Goal: Information Seeking & Learning: Learn about a topic

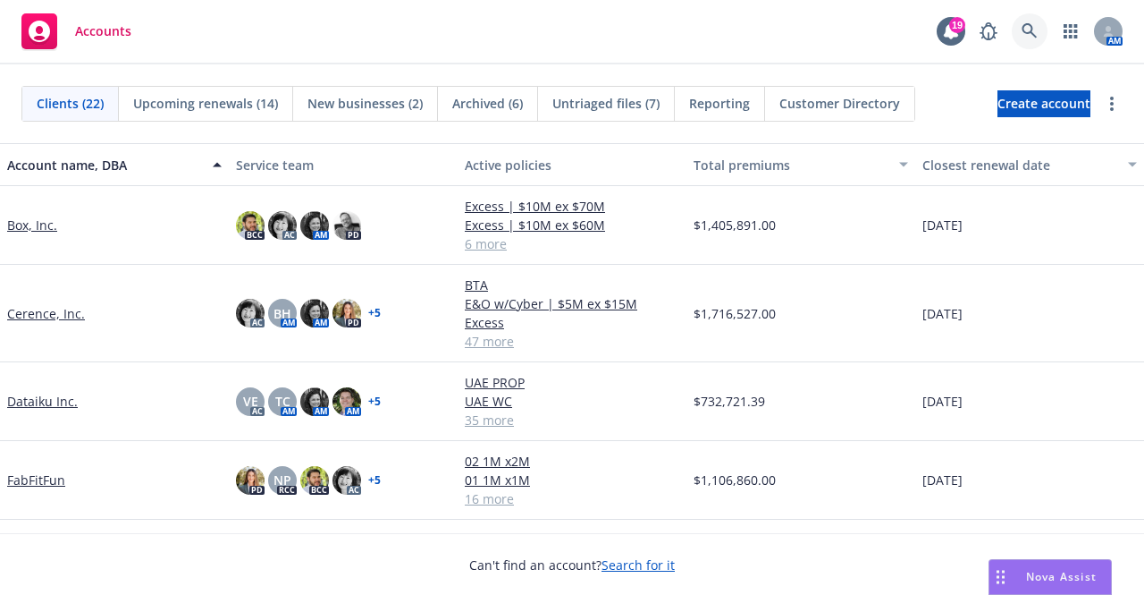
click at [1030, 31] on icon at bounding box center [1029, 30] width 15 height 15
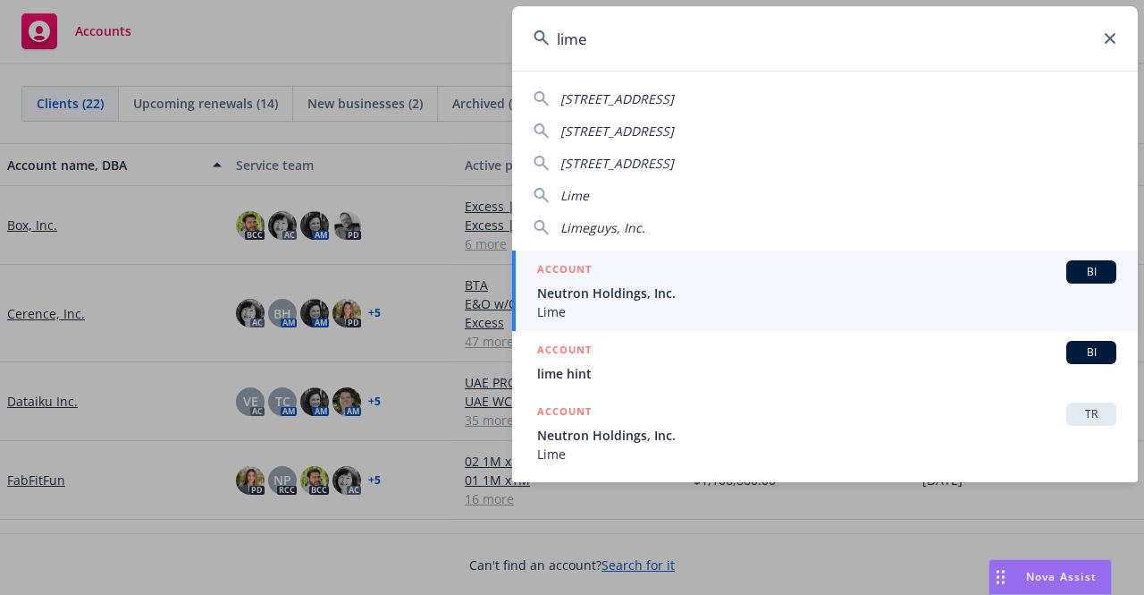
type input "lime"
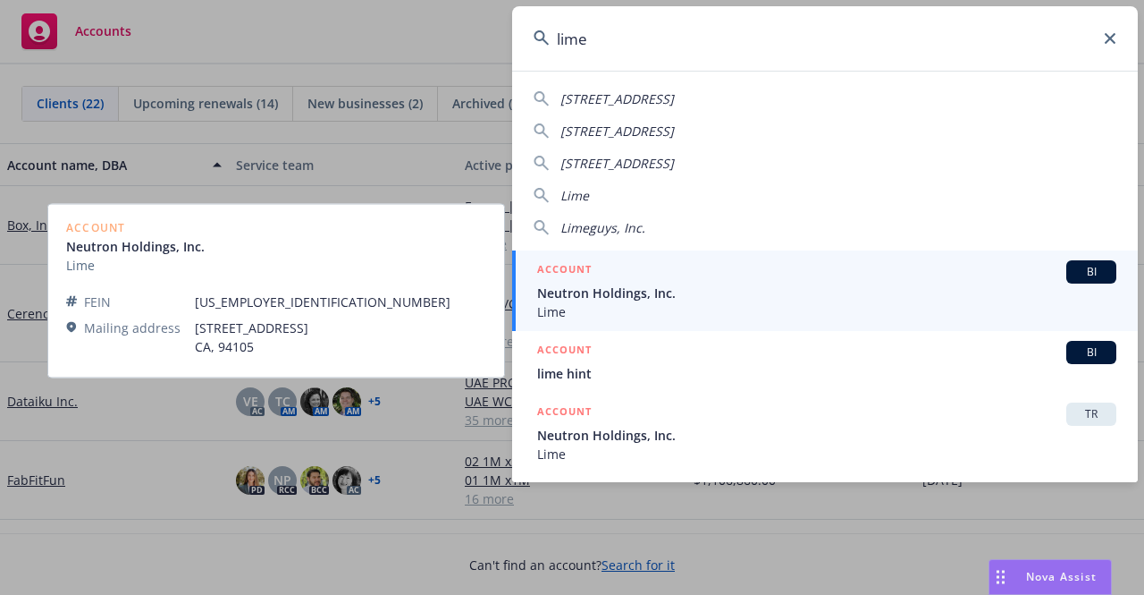
click at [588, 283] on span "Neutron Holdings, Inc." at bounding box center [826, 292] width 579 height 19
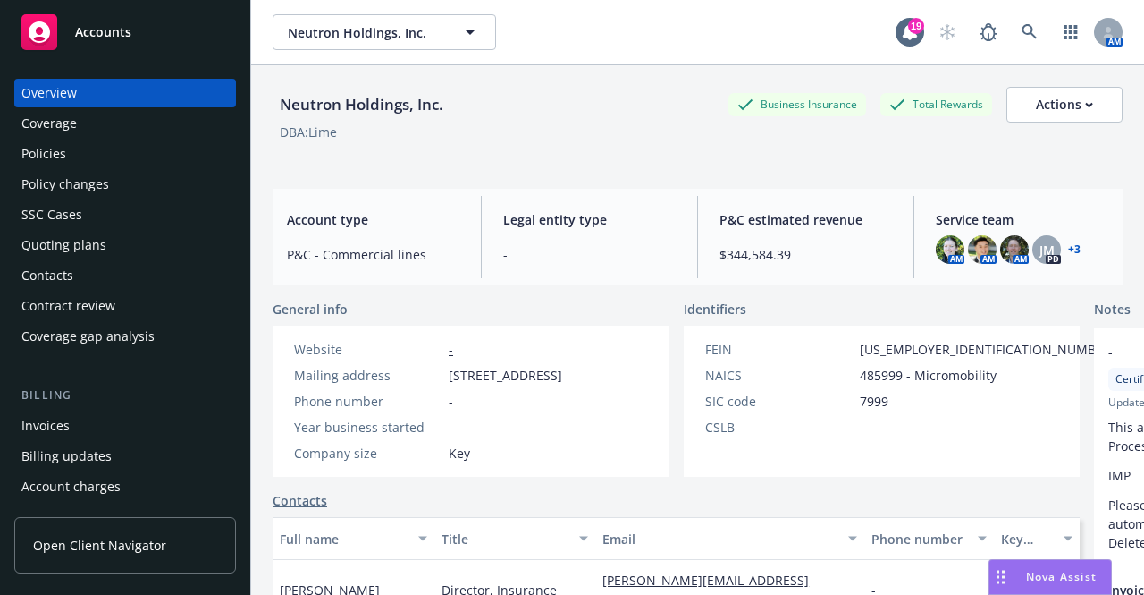
click at [114, 162] on div "Policies" at bounding box center [124, 153] width 207 height 29
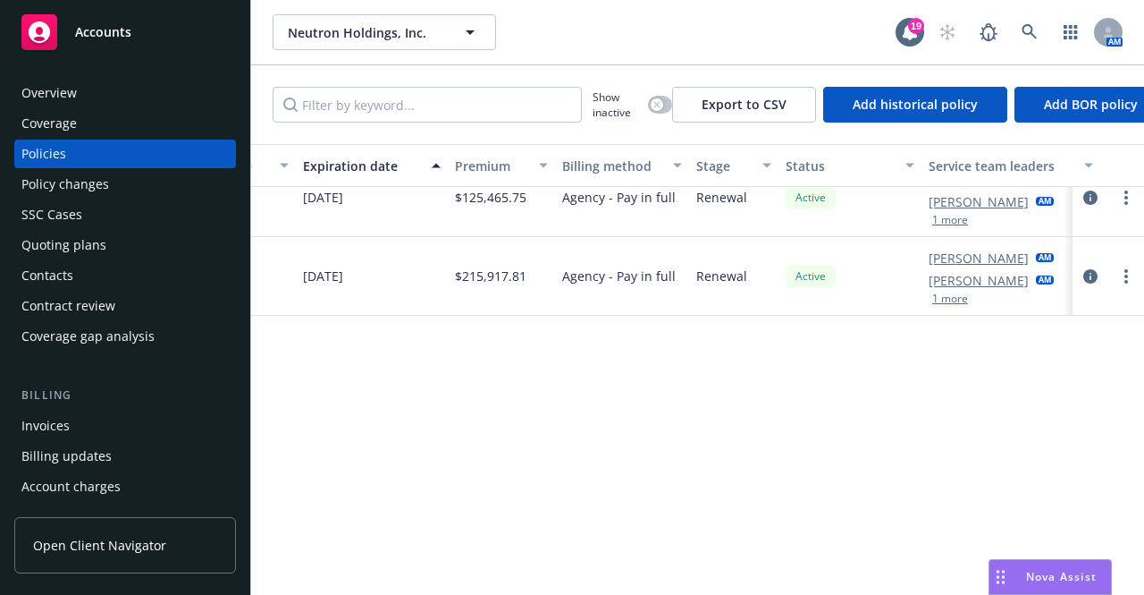
scroll to position [0, 805]
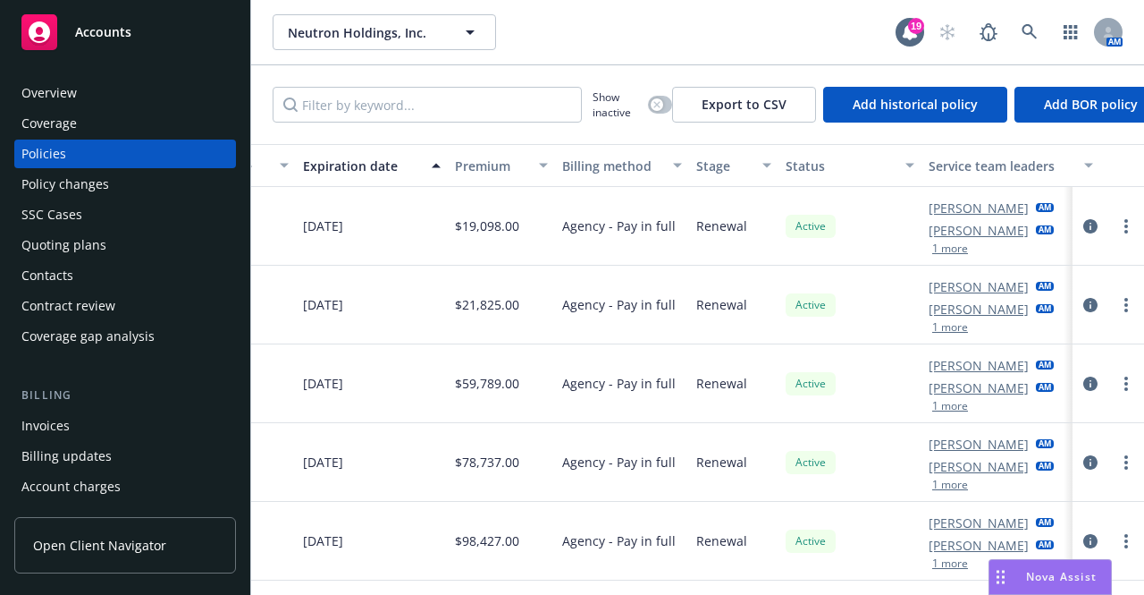
click at [48, 96] on div "Overview" at bounding box center [48, 93] width 55 height 29
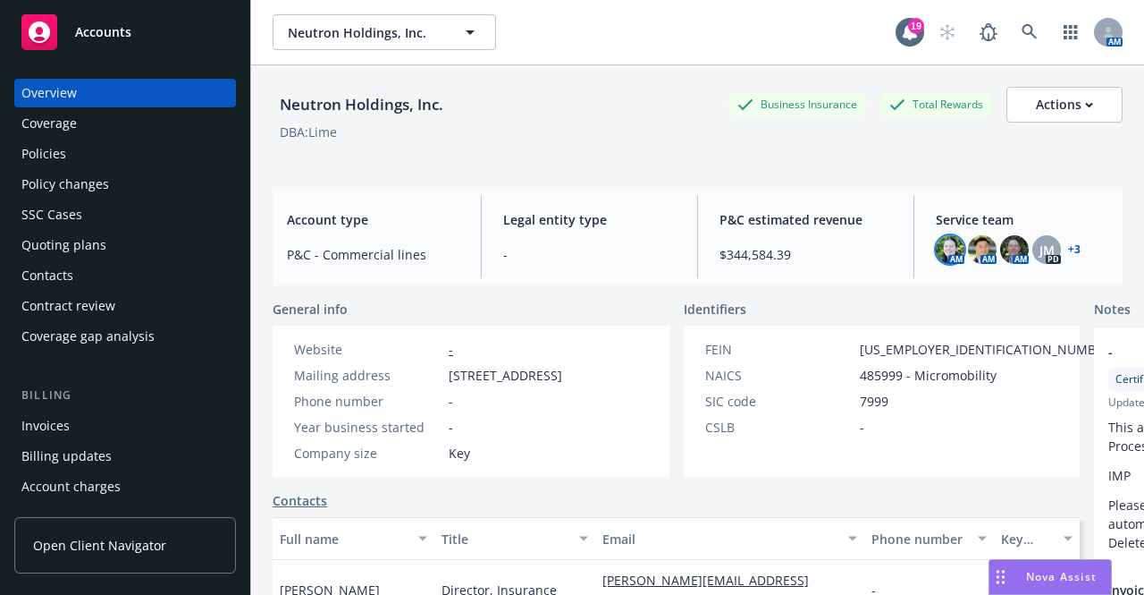
click at [942, 253] on img at bounding box center [950, 249] width 29 height 29
click at [1042, 249] on span "JM" at bounding box center [1047, 249] width 15 height 19
click at [1068, 245] on link "+ 3" at bounding box center [1074, 249] width 13 height 11
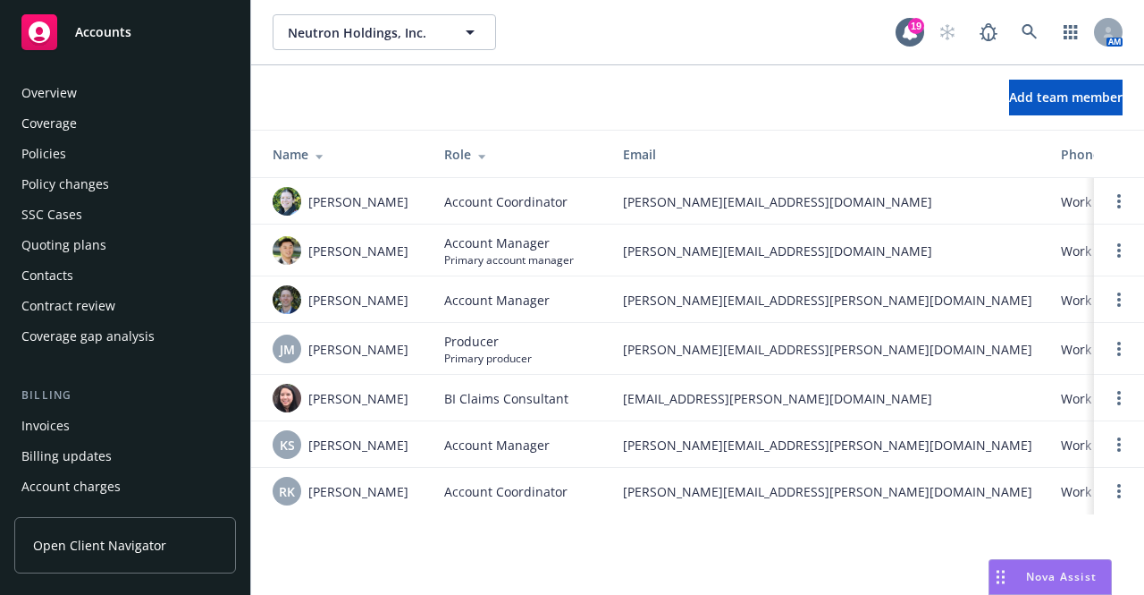
click at [41, 87] on div "Overview" at bounding box center [48, 93] width 55 height 29
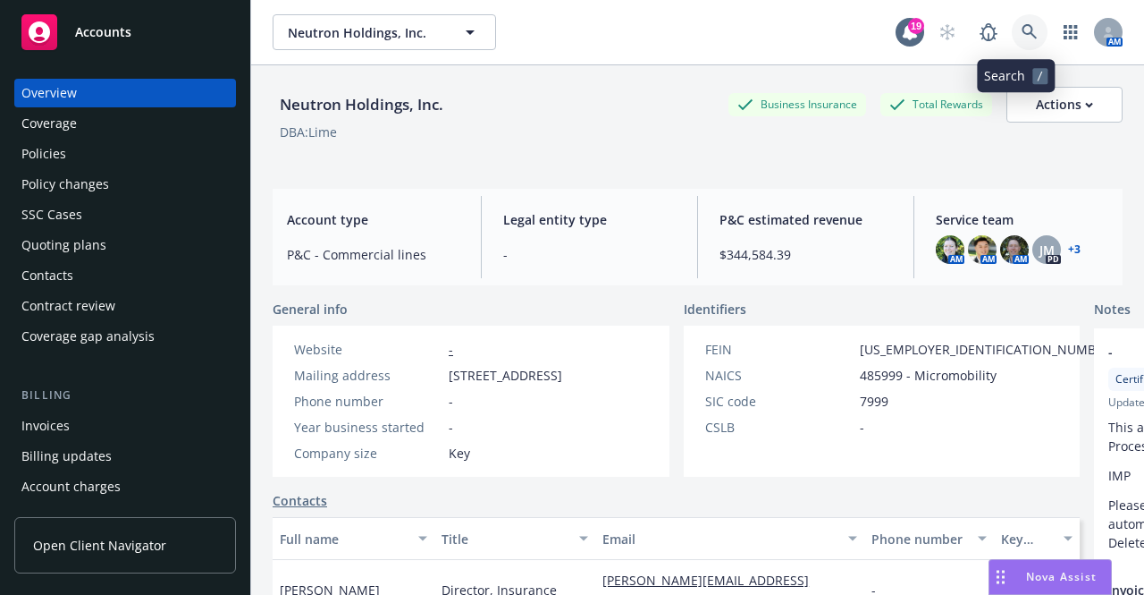
click at [1022, 37] on icon at bounding box center [1030, 32] width 16 height 16
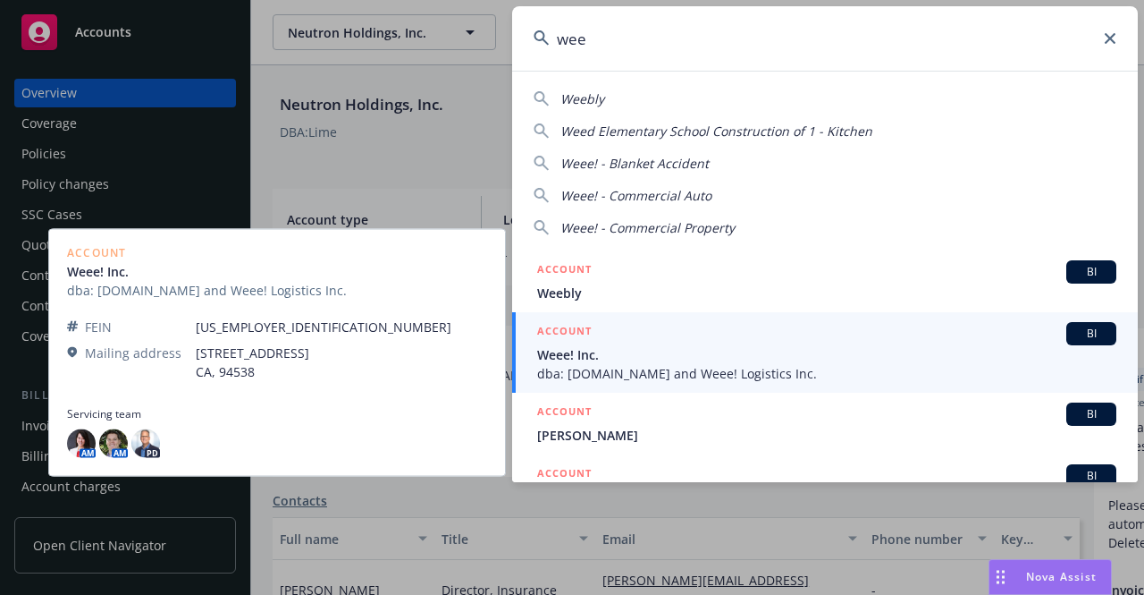
type input "wee"
click at [764, 362] on span "Weee! Inc." at bounding box center [826, 354] width 579 height 19
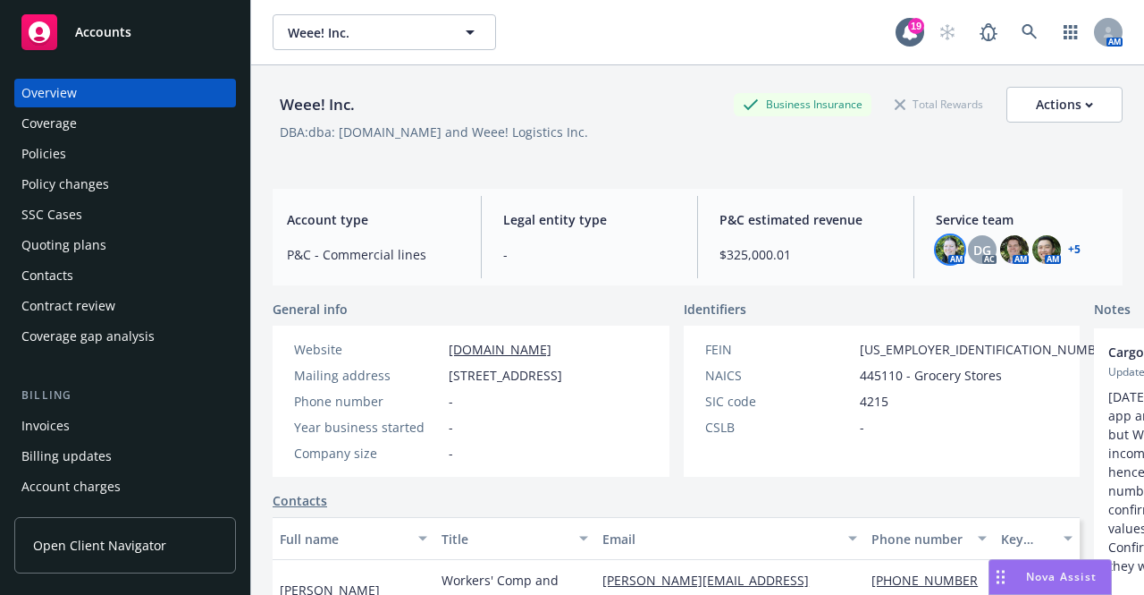
click at [936, 256] on img at bounding box center [950, 249] width 29 height 29
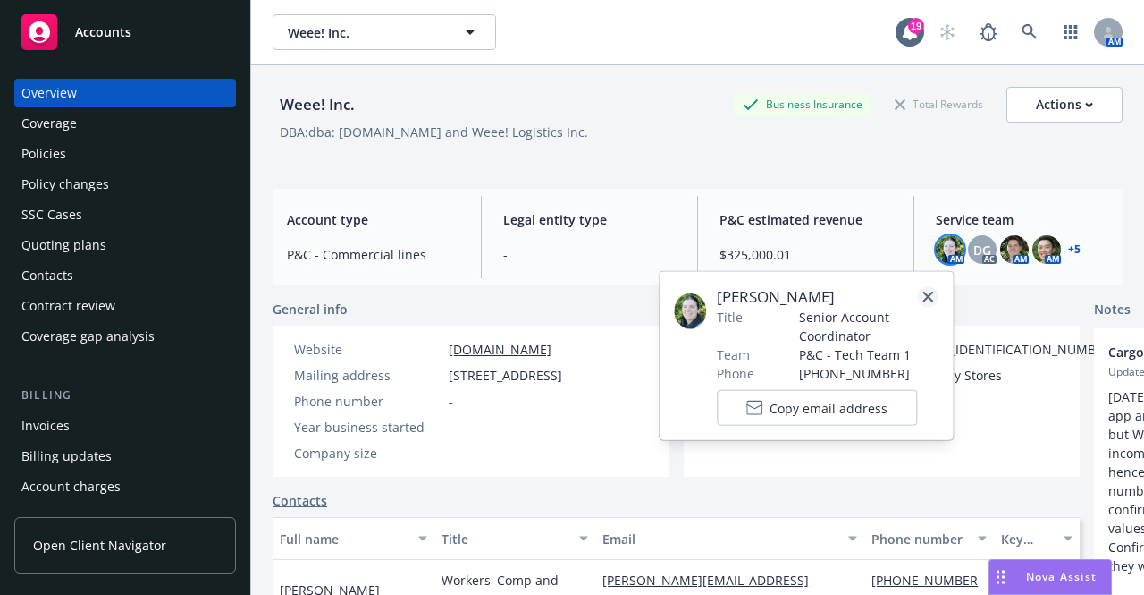
click at [930, 294] on icon "close" at bounding box center [928, 296] width 11 height 11
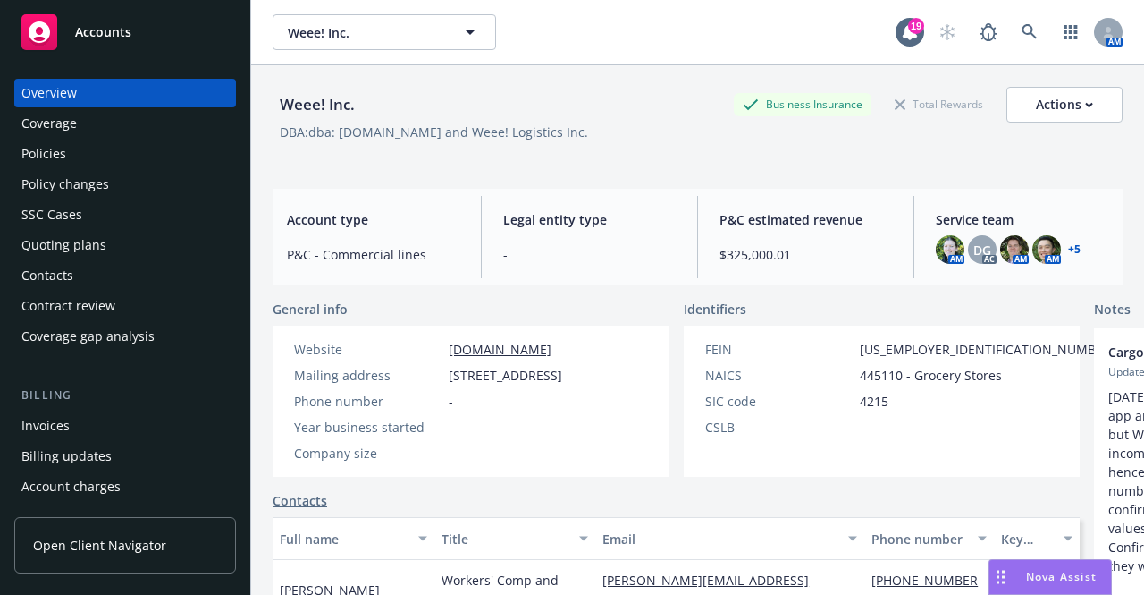
click at [1068, 251] on link "+ 5" at bounding box center [1074, 249] width 13 height 11
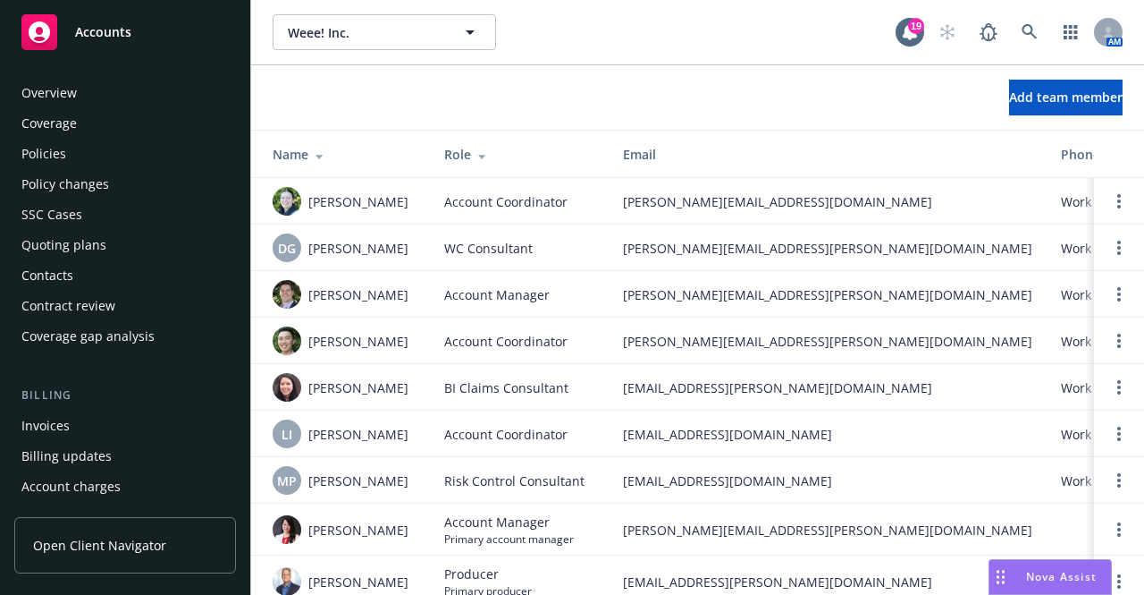
click at [54, 100] on div "Overview" at bounding box center [48, 93] width 55 height 29
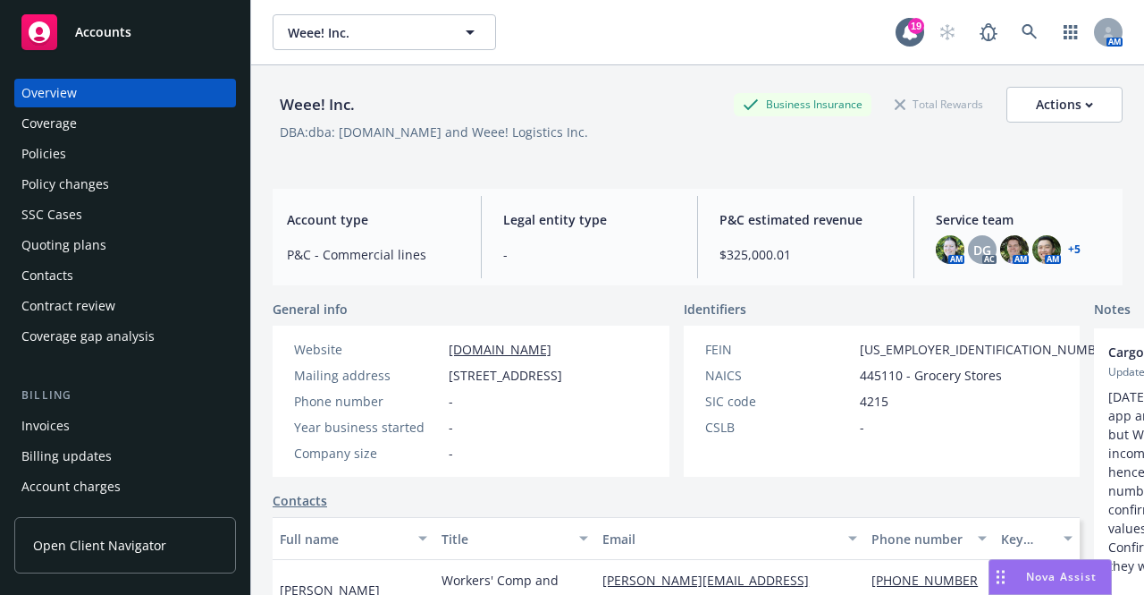
click at [55, 159] on div "Policies" at bounding box center [43, 153] width 45 height 29
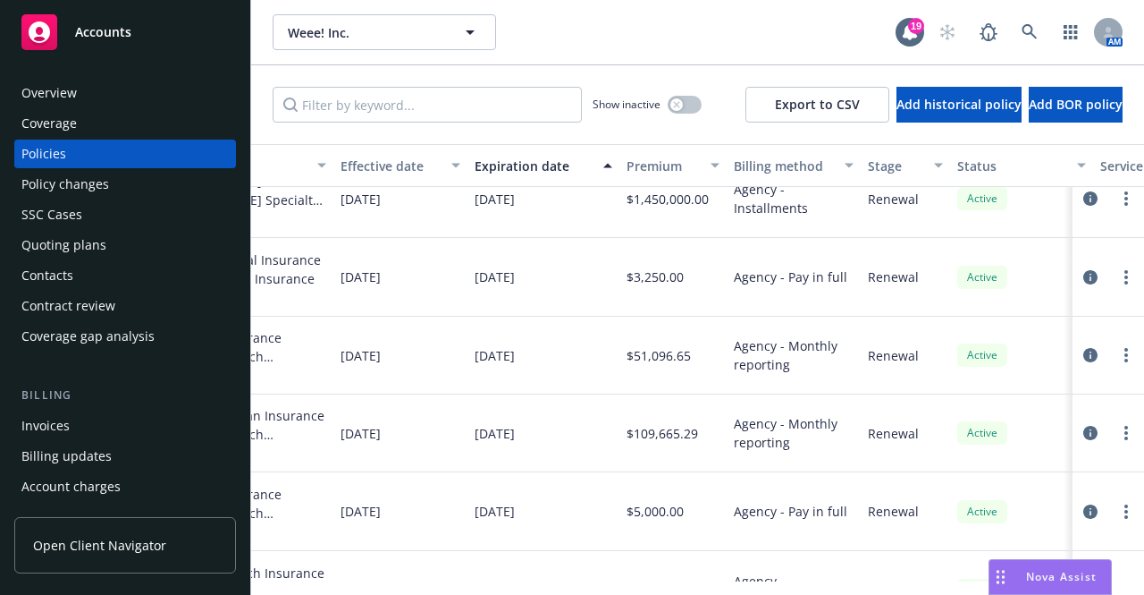
scroll to position [894, 633]
click at [38, 96] on div "Overview" at bounding box center [48, 93] width 55 height 29
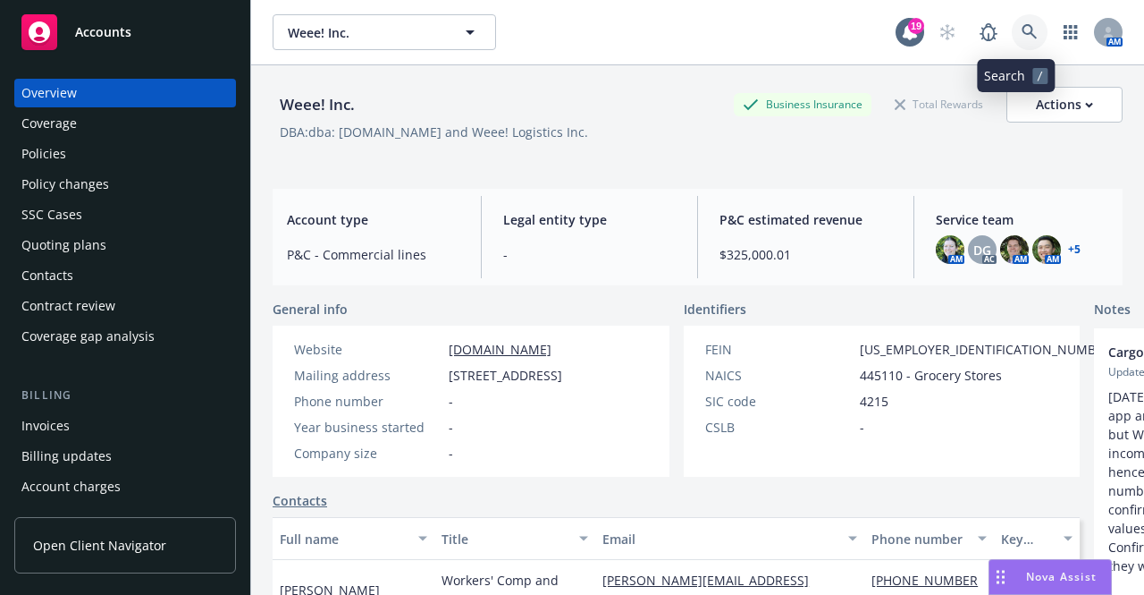
click at [1022, 35] on icon at bounding box center [1030, 32] width 16 height 16
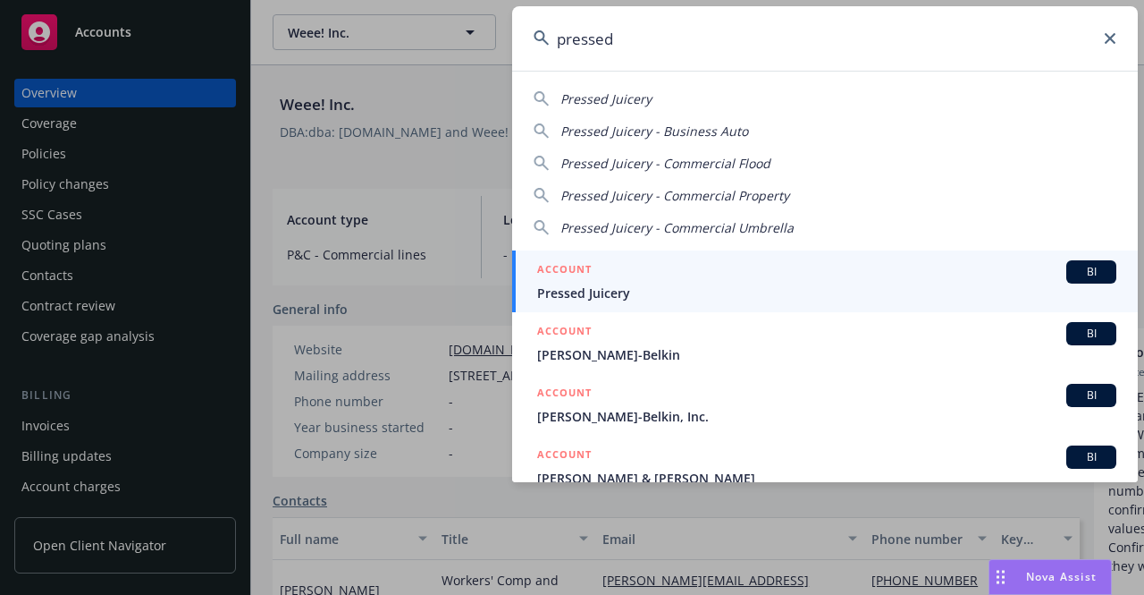
type input "pressed"
click at [606, 289] on span "Pressed Juicery" at bounding box center [826, 292] width 579 height 19
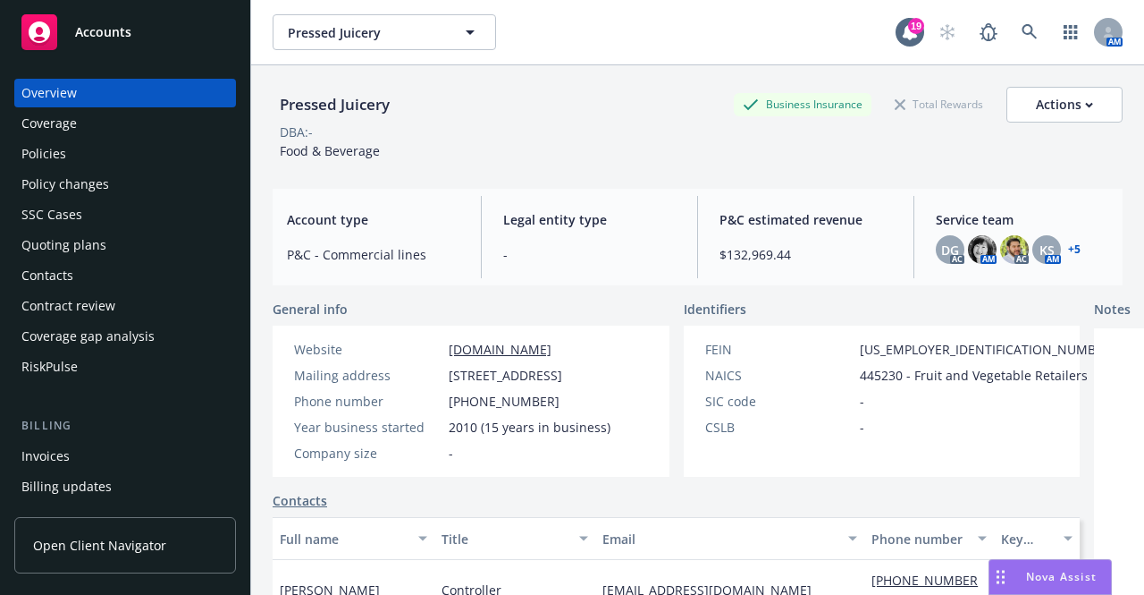
click at [38, 155] on div "Policies" at bounding box center [43, 153] width 45 height 29
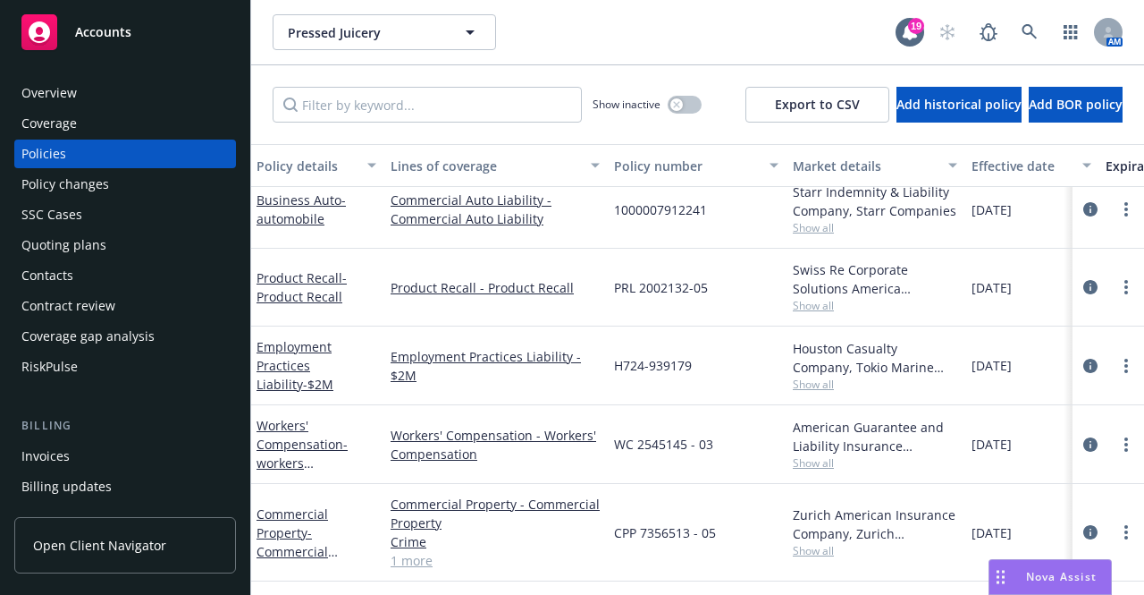
scroll to position [606, 0]
click at [433, 426] on link "Workers' Compensation - Workers' Compensation" at bounding box center [496, 445] width 209 height 38
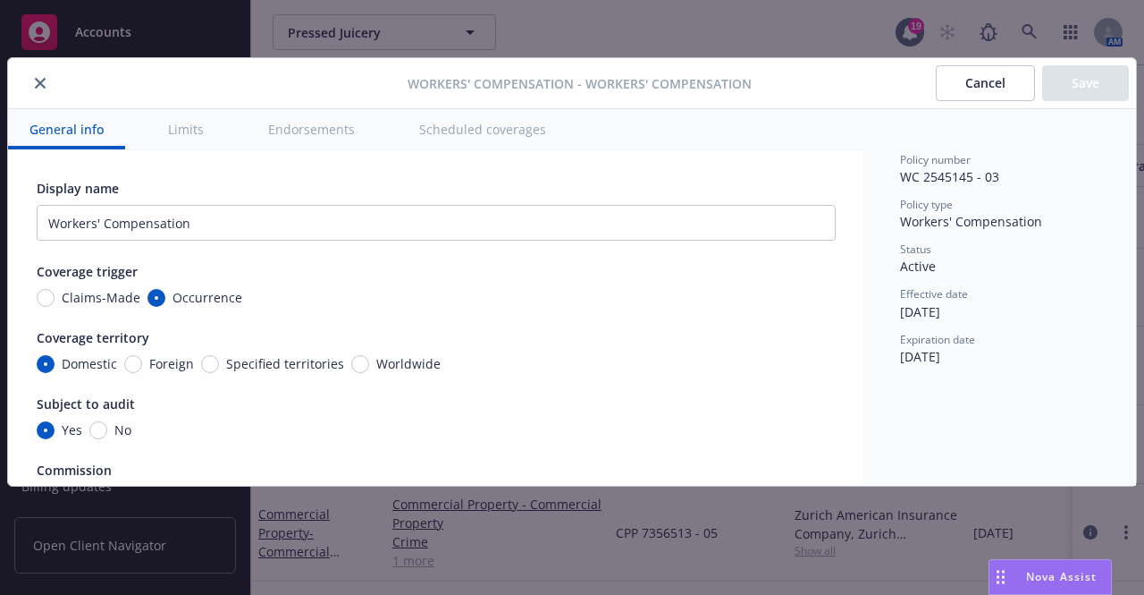
click at [995, 88] on button "Cancel" at bounding box center [985, 83] width 99 height 36
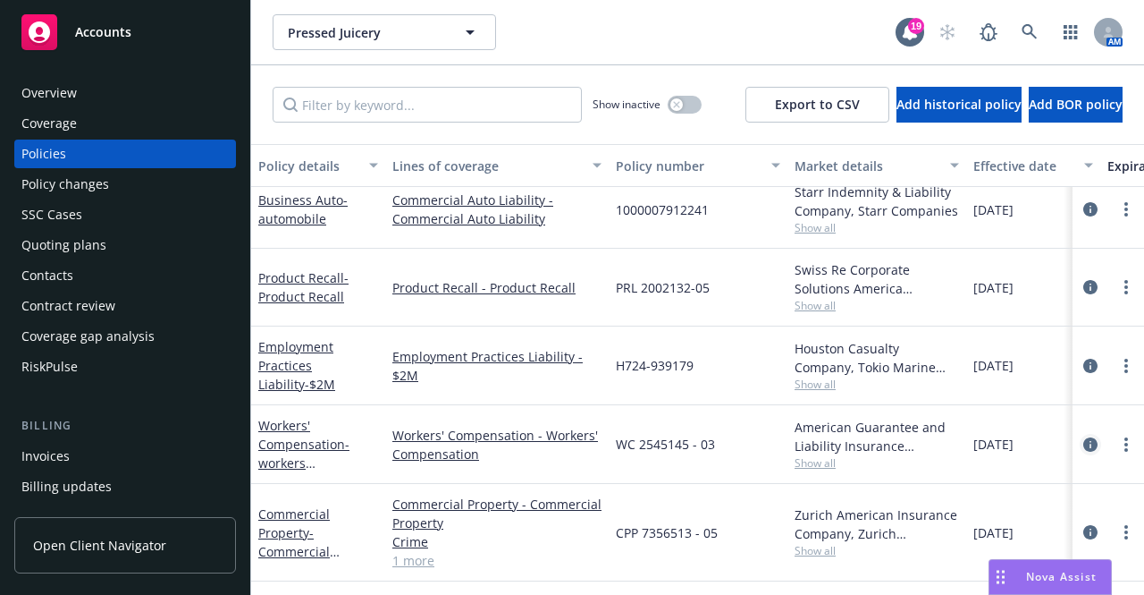
click at [1084, 437] on icon "circleInformation" at bounding box center [1091, 444] width 14 height 14
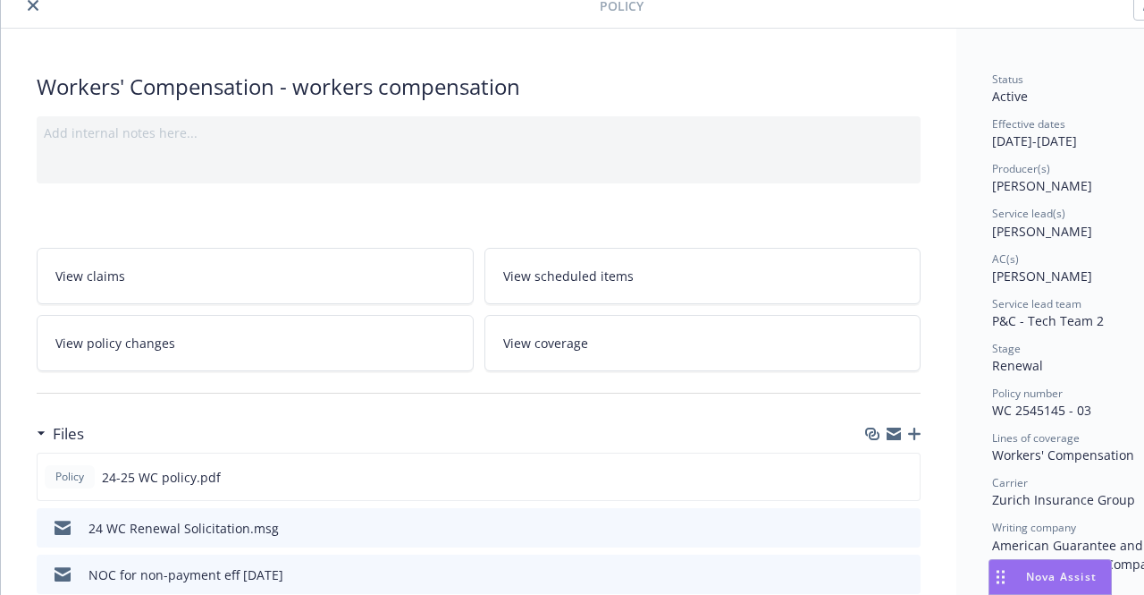
scroll to position [179, 0]
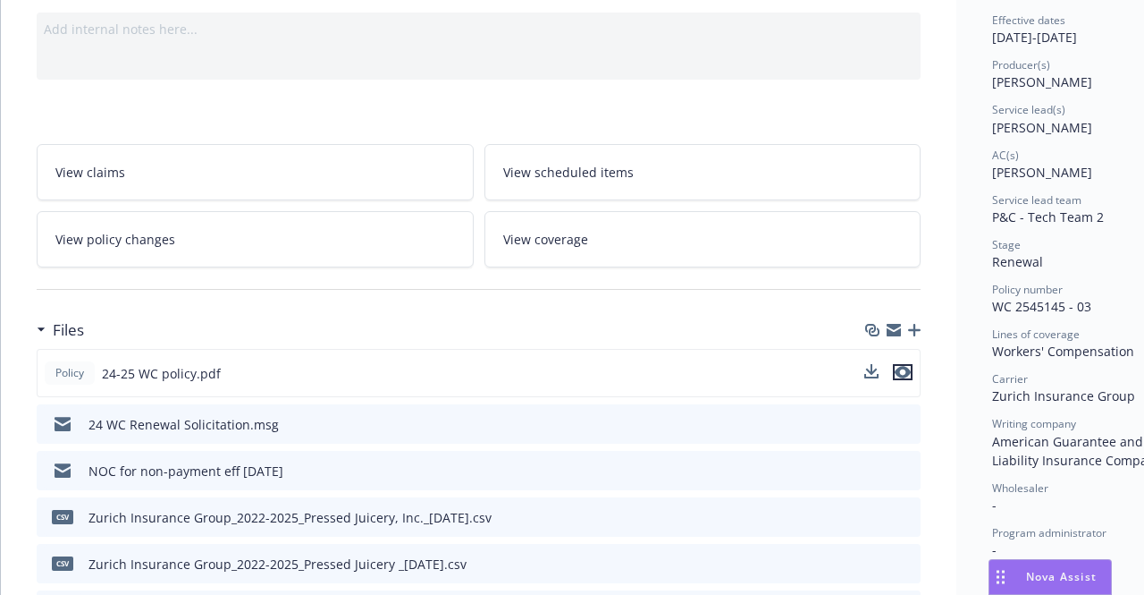
click at [904, 367] on icon "preview file" at bounding box center [903, 372] width 16 height 13
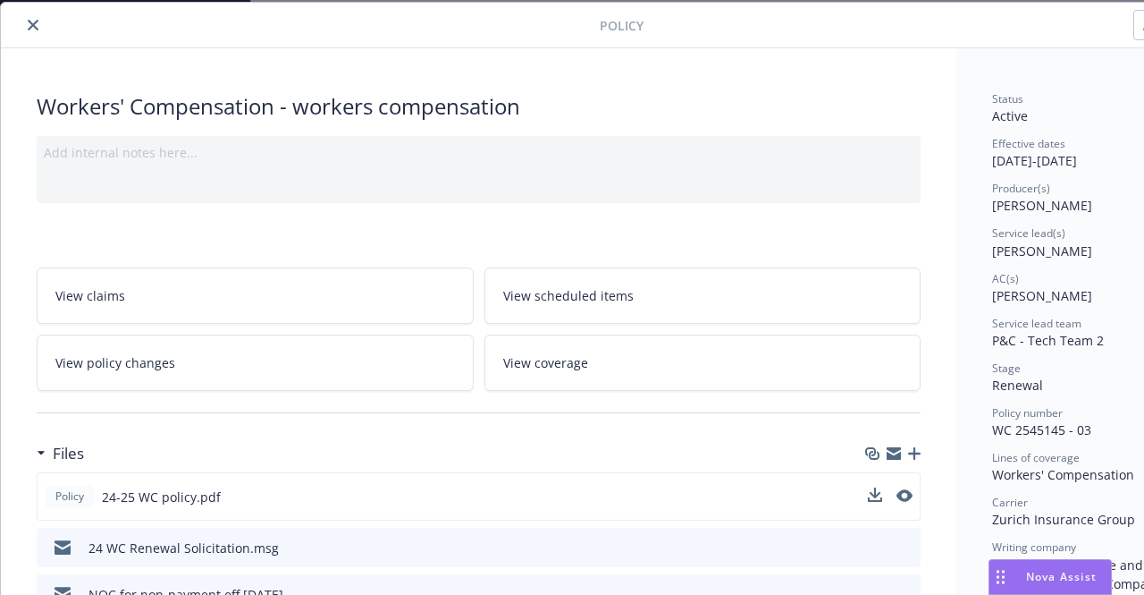
scroll to position [0, 0]
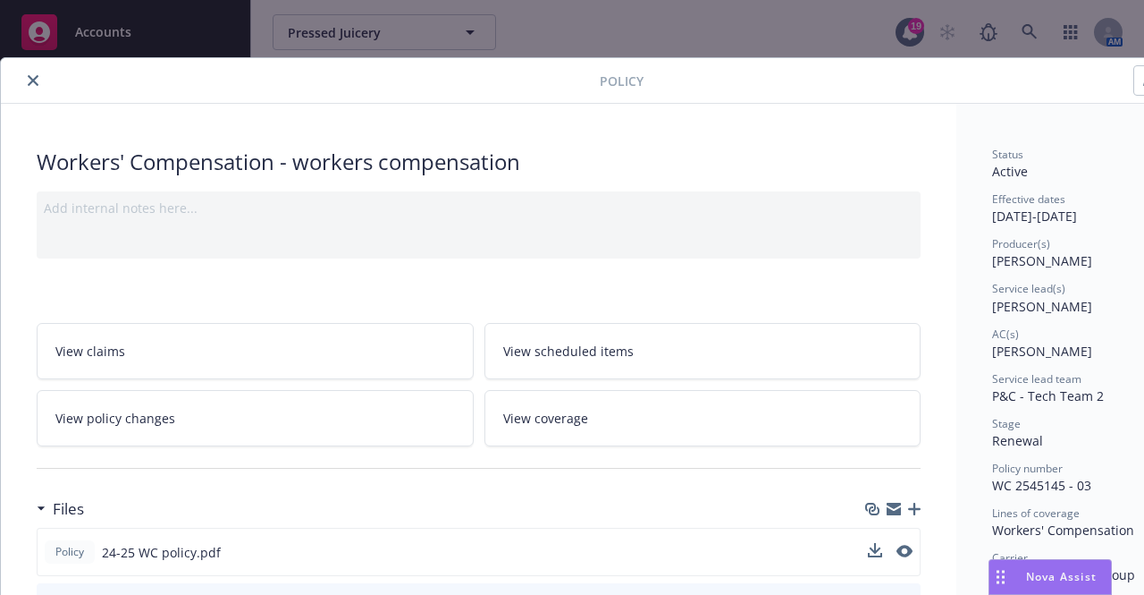
click at [30, 80] on icon "close" at bounding box center [33, 80] width 11 height 11
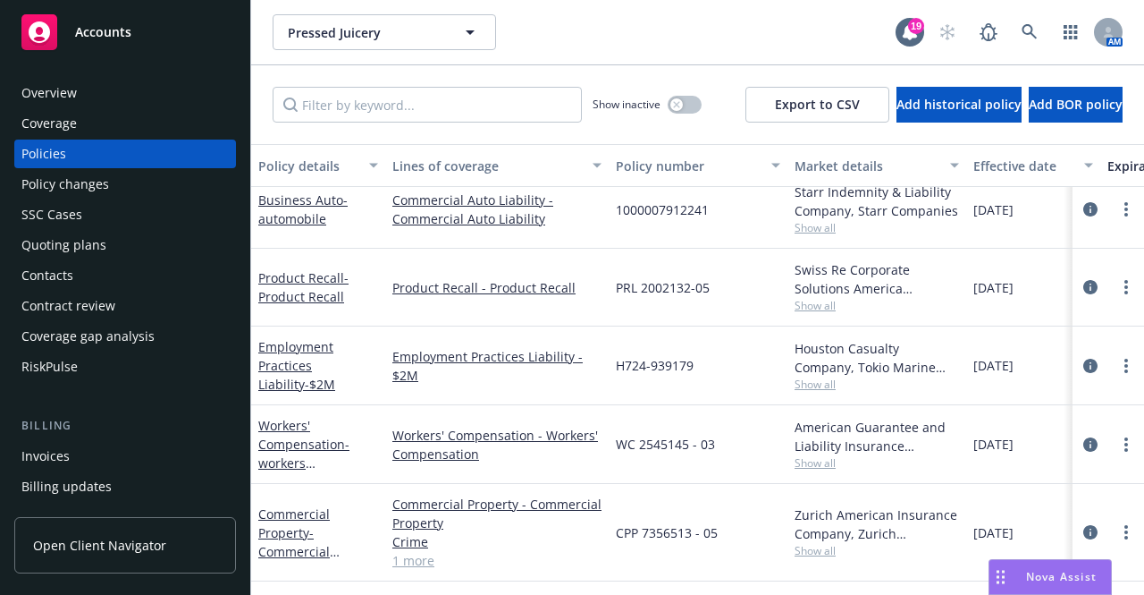
click at [69, 215] on div "SSC Cases" at bounding box center [51, 214] width 61 height 29
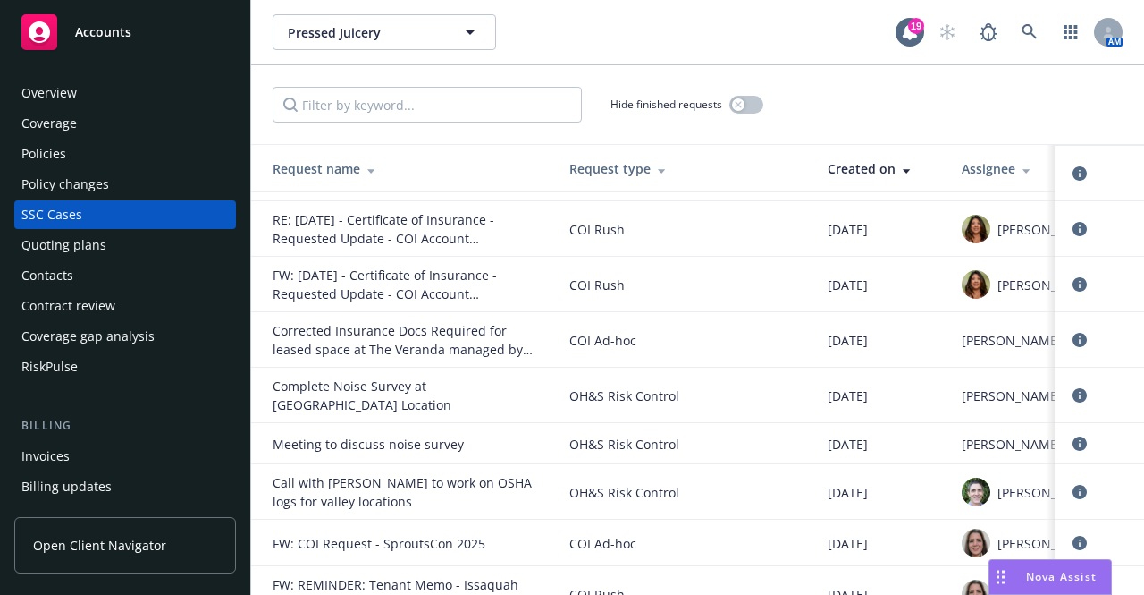
scroll to position [715, 0]
